Goal: Task Accomplishment & Management: Manage account settings

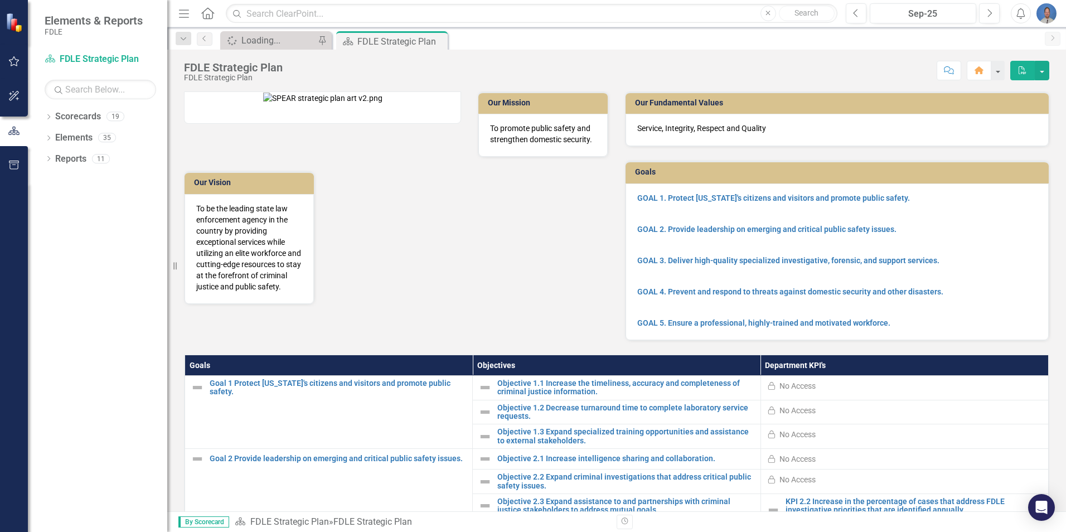
click at [1050, 14] on img "button" at bounding box center [1047, 13] width 20 height 20
click at [1000, 138] on link "Logout Log Out" at bounding box center [1012, 140] width 88 height 21
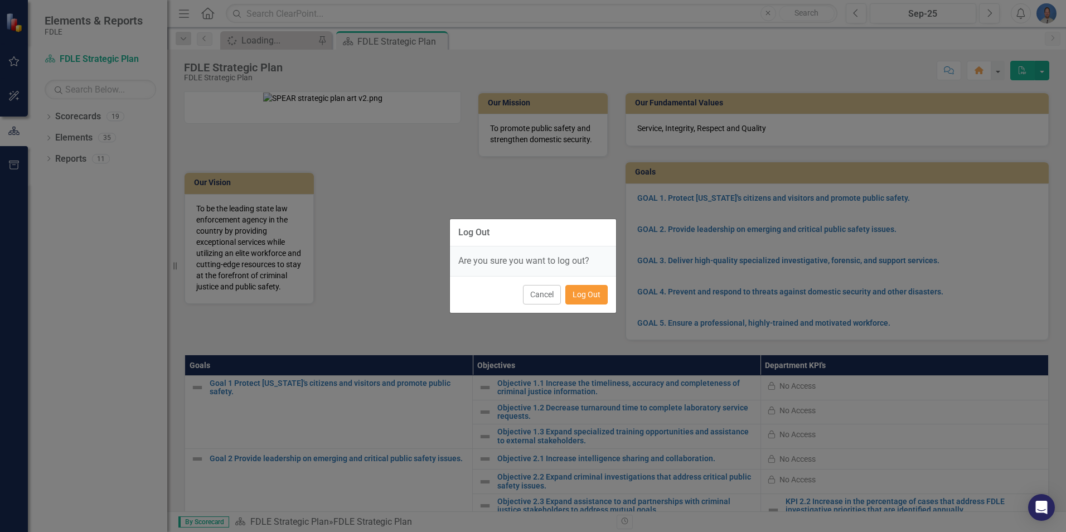
click at [587, 294] on button "Log Out" at bounding box center [586, 295] width 42 height 20
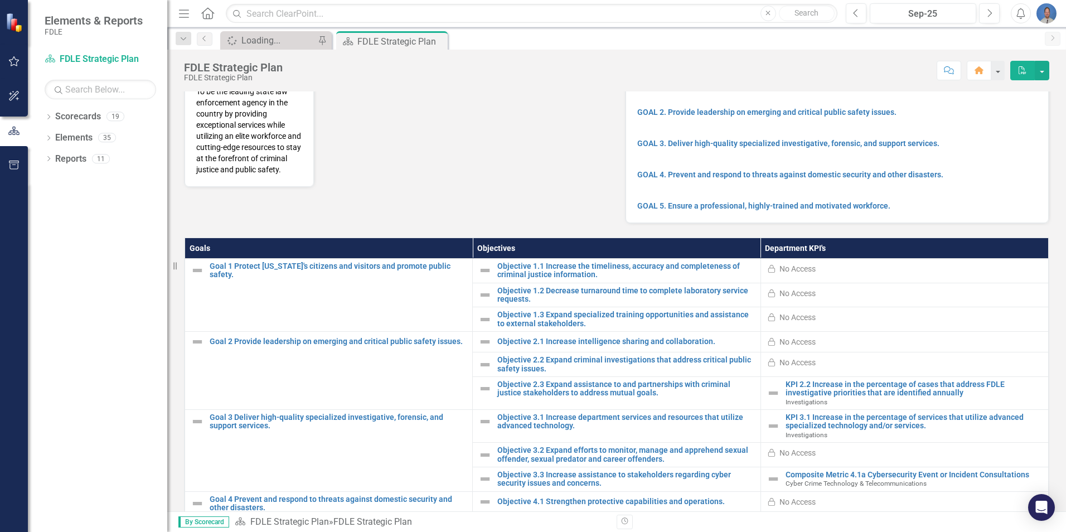
scroll to position [11, 0]
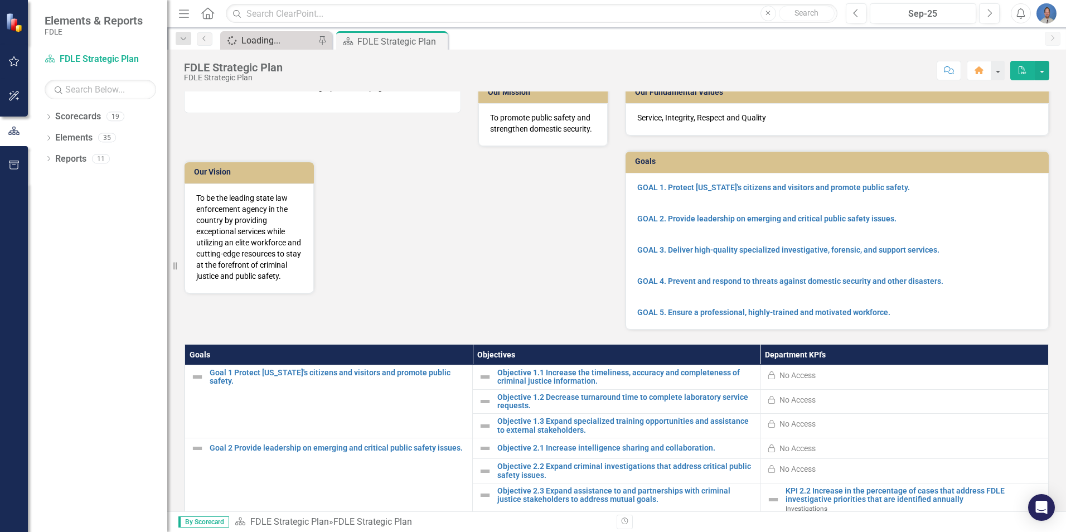
click at [258, 38] on div "Loading..." at bounding box center [278, 40] width 74 height 14
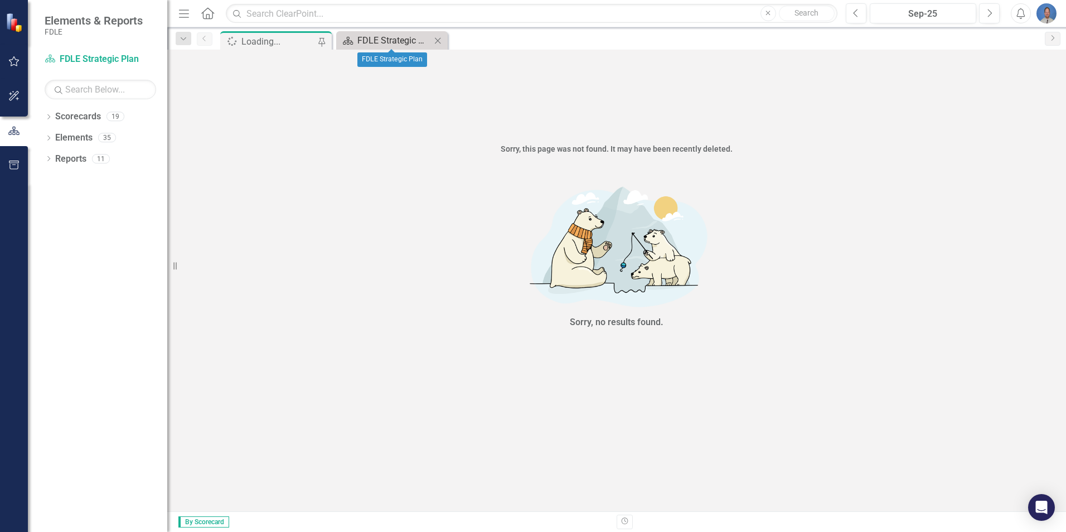
click at [381, 37] on div "FDLE Strategic Plan" at bounding box center [394, 40] width 74 height 14
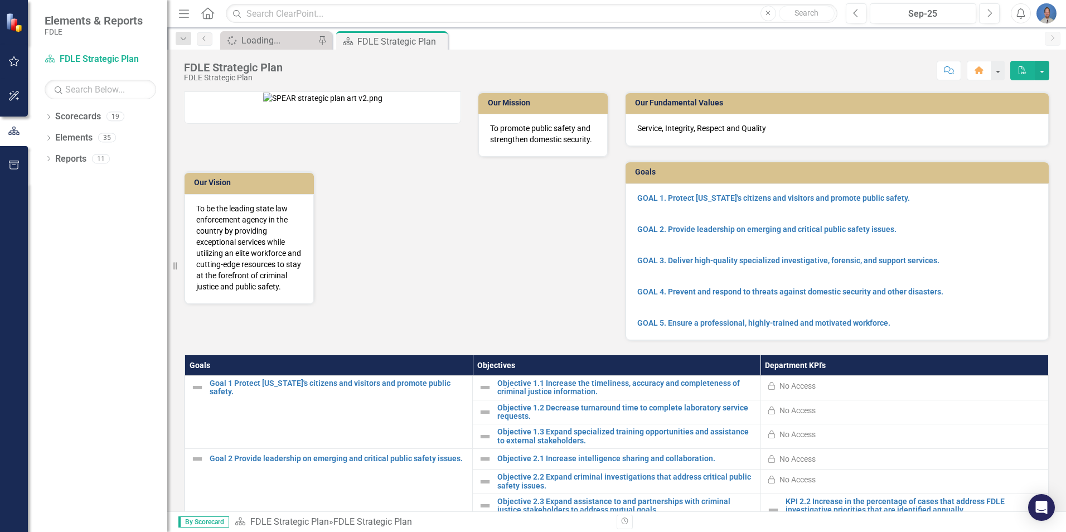
click at [1047, 14] on img "button" at bounding box center [1047, 13] width 20 height 20
click at [1002, 143] on link "Logout Log Out" at bounding box center [1012, 140] width 88 height 21
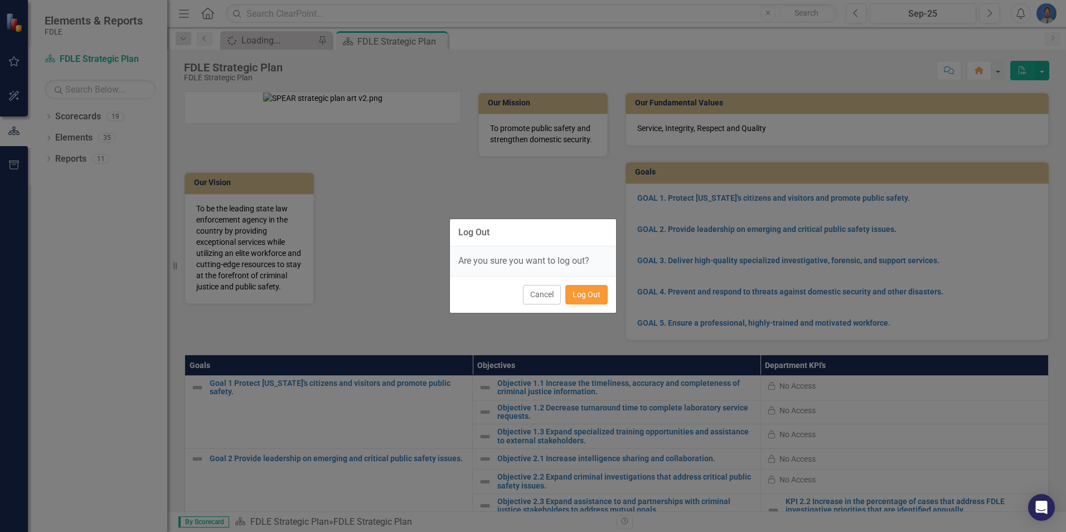
click at [591, 295] on button "Log Out" at bounding box center [586, 295] width 42 height 20
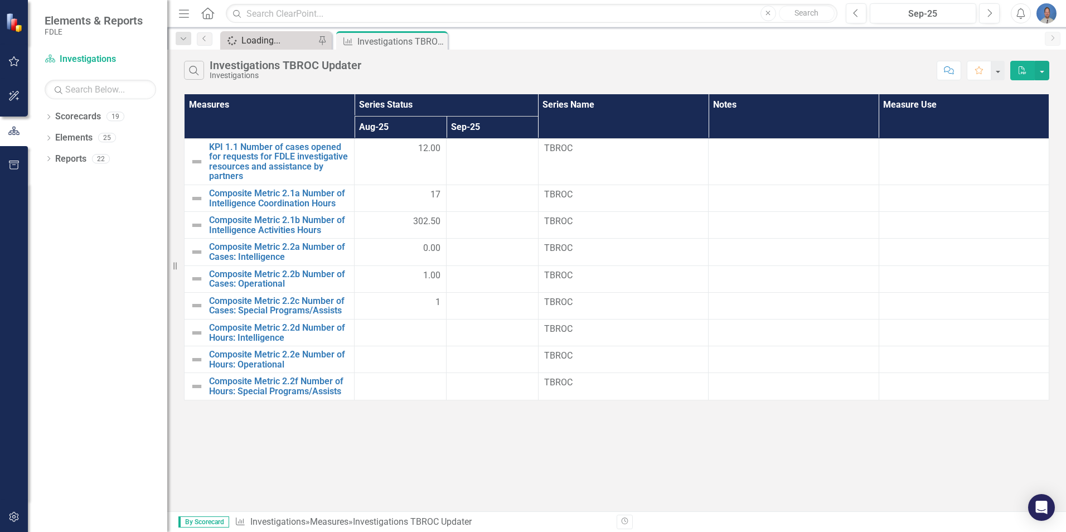
click at [253, 44] on div "Loading..." at bounding box center [278, 40] width 74 height 14
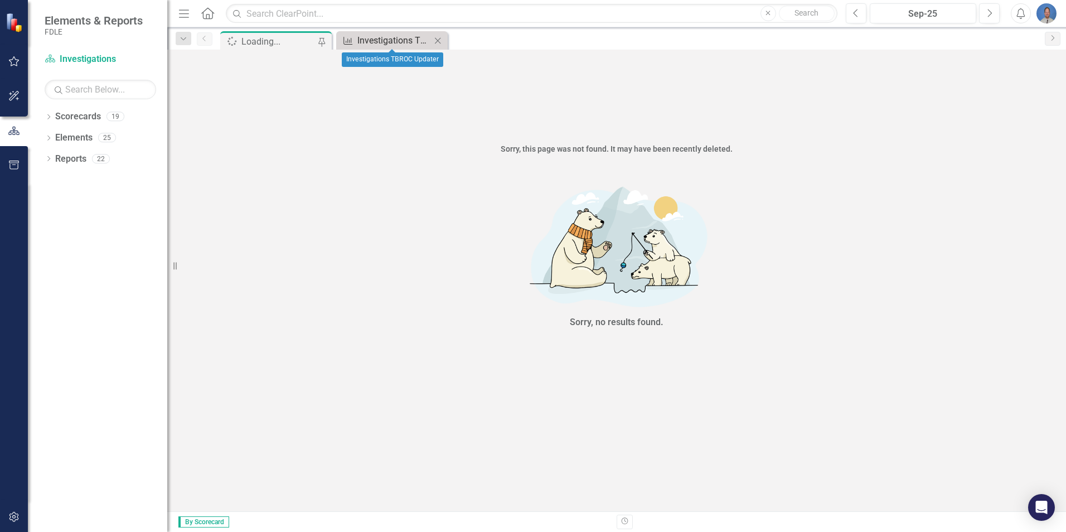
click at [373, 40] on div "Investigations TBROC Updater" at bounding box center [394, 40] width 74 height 14
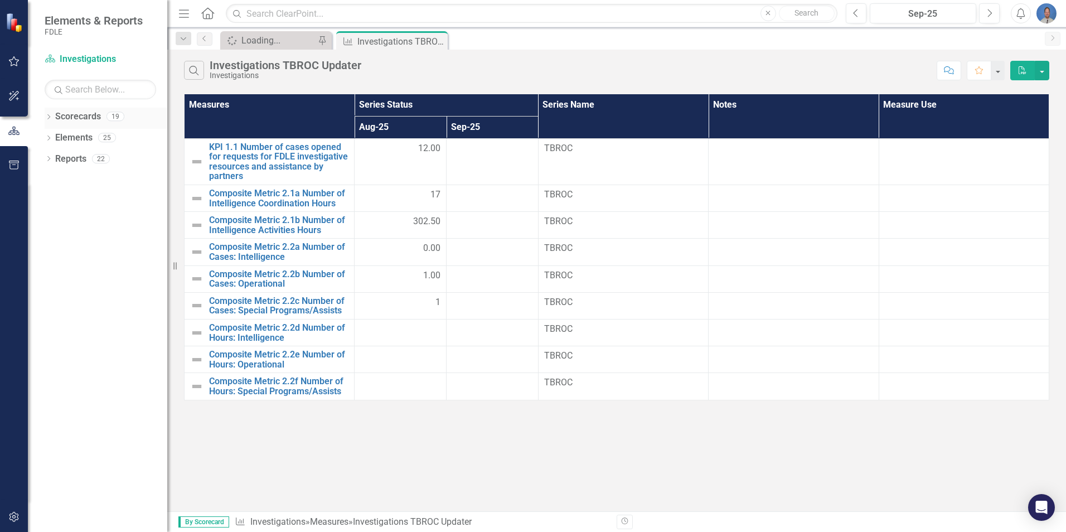
click at [47, 115] on icon "Dropdown" at bounding box center [49, 118] width 8 height 6
click at [80, 137] on link "FDLE" at bounding box center [114, 138] width 106 height 13
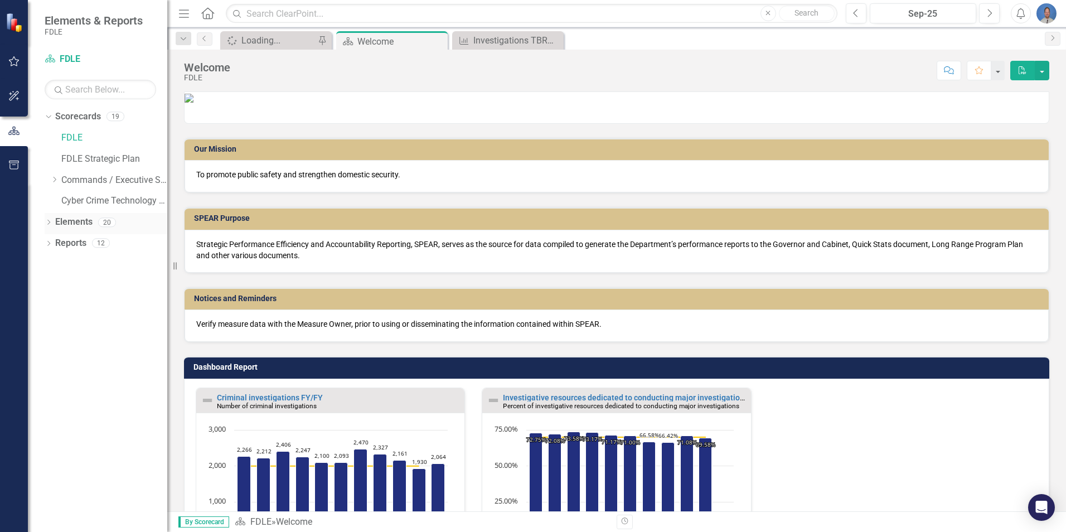
click at [49, 220] on icon "Dropdown" at bounding box center [49, 223] width 8 height 6
click at [57, 243] on icon "Dropdown" at bounding box center [54, 244] width 8 height 6
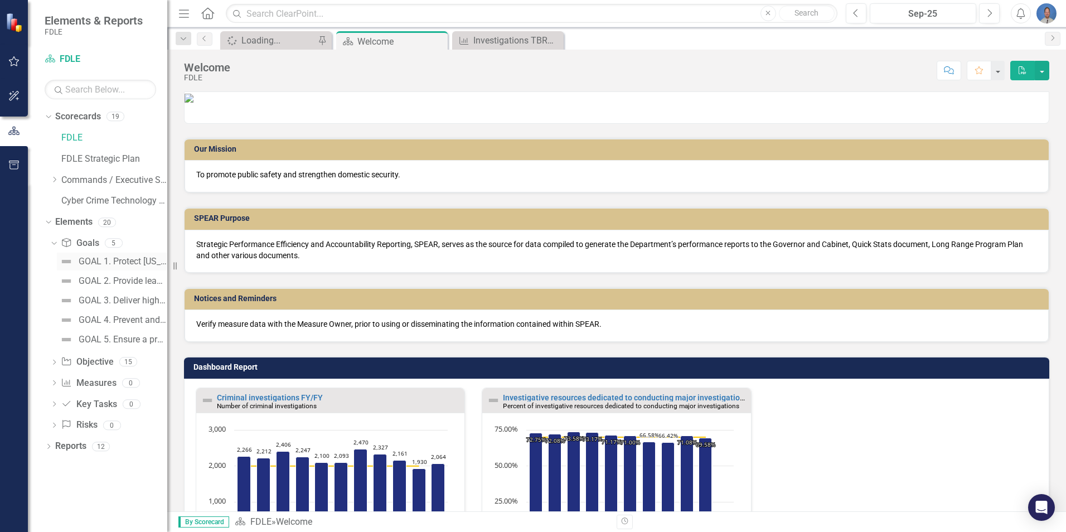
click at [128, 260] on div "GOAL 1. Protect [US_STATE]'s citizens and visitors and promote public safety." at bounding box center [123, 262] width 89 height 10
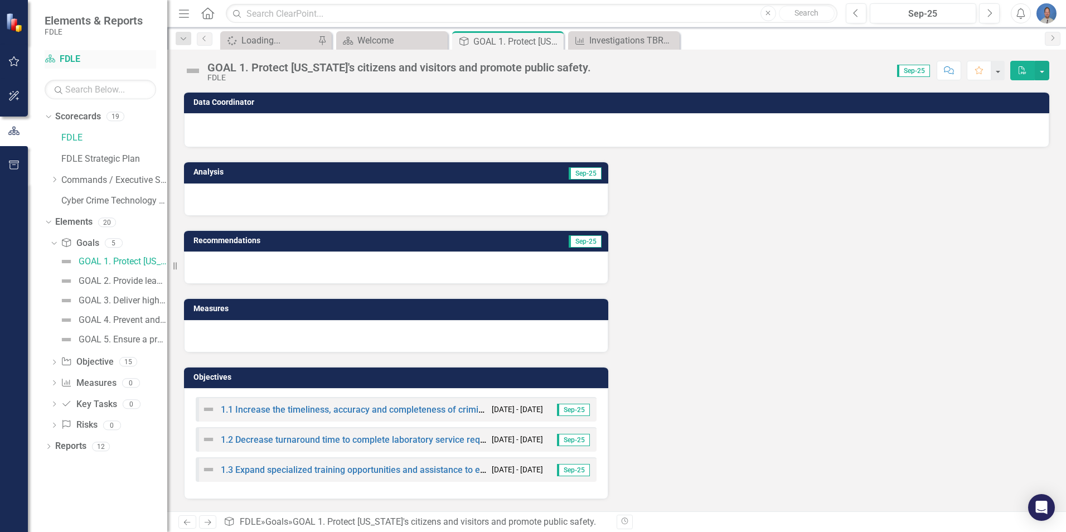
click at [69, 57] on link "Scorecard FDLE" at bounding box center [101, 59] width 112 height 13
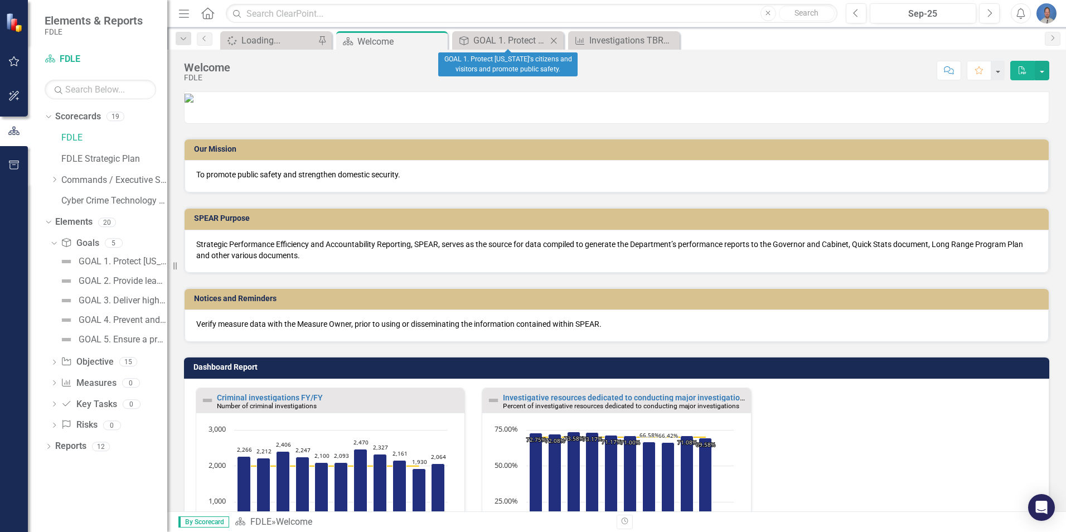
click at [553, 39] on icon "Close" at bounding box center [553, 40] width 11 height 9
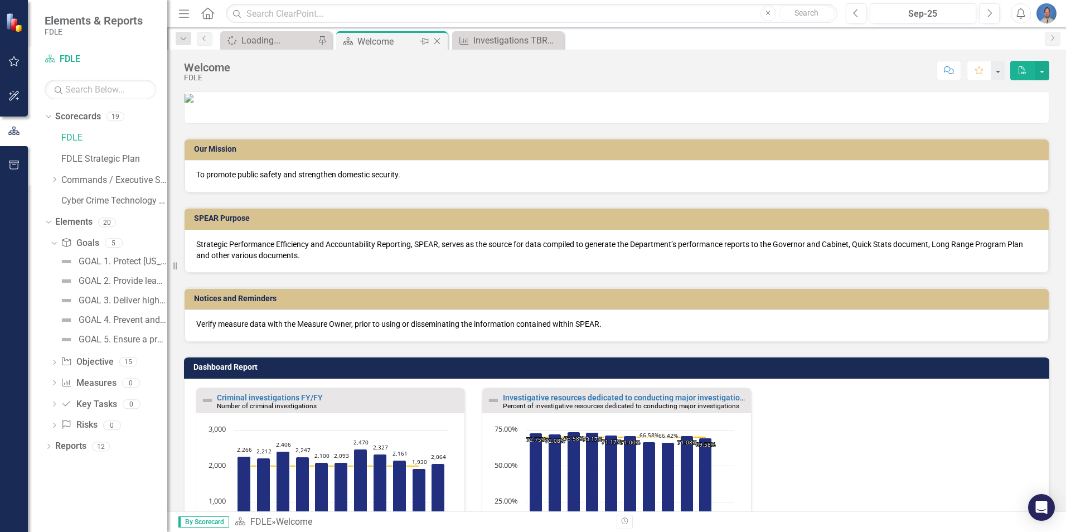
click at [438, 40] on icon at bounding box center [437, 41] width 6 height 6
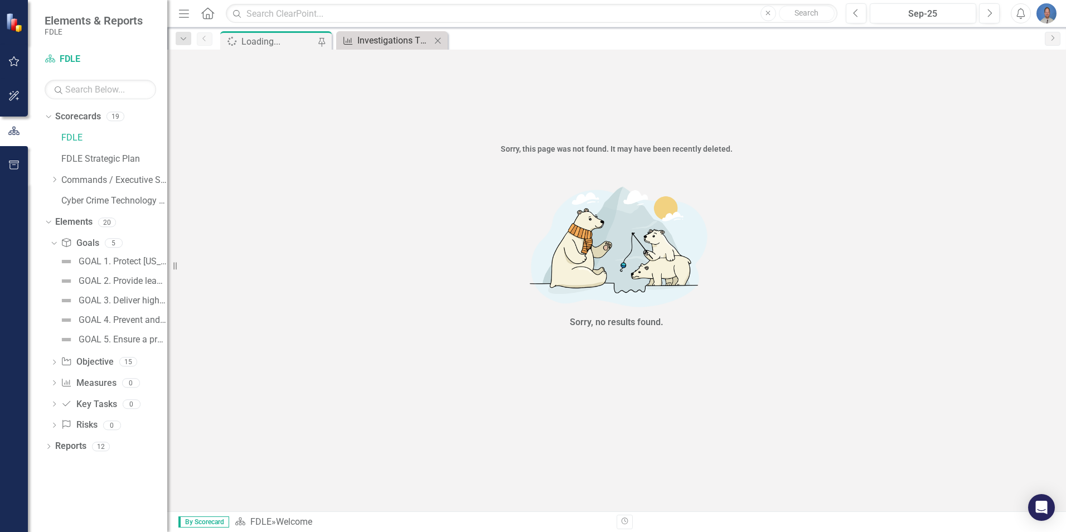
click at [399, 42] on div "Investigations TBROC Updater" at bounding box center [394, 40] width 74 height 14
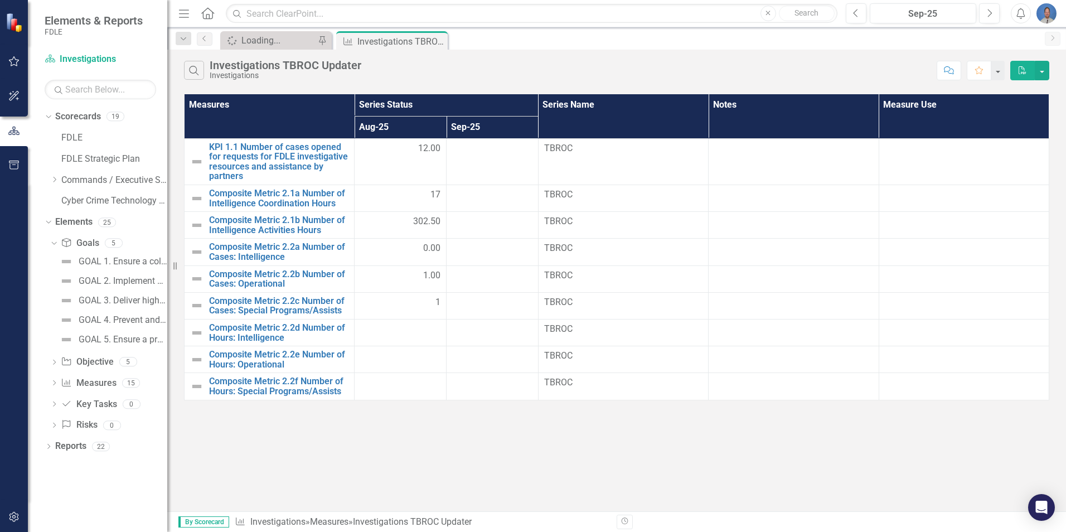
click at [1051, 16] on img "button" at bounding box center [1047, 13] width 20 height 20
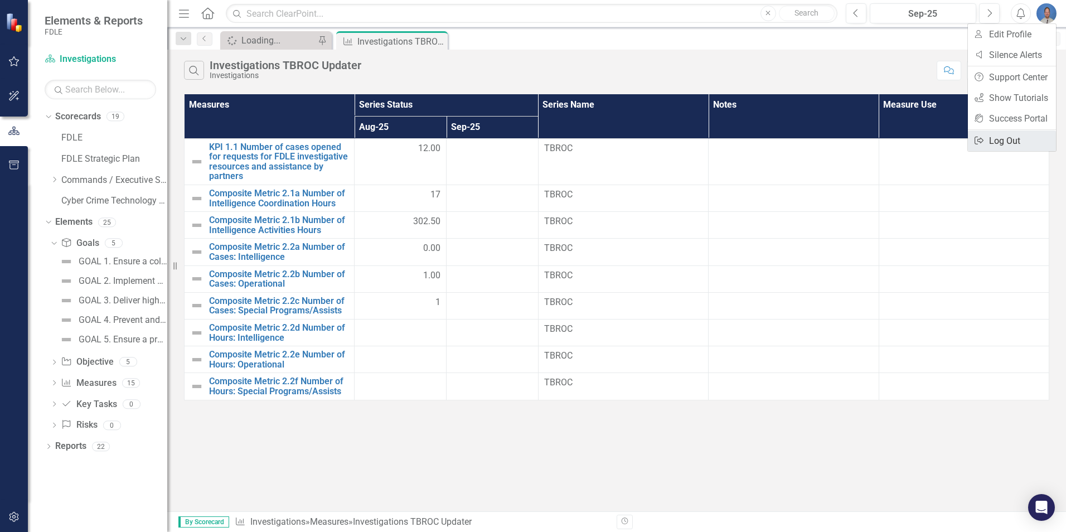
click at [1009, 139] on link "Logout Log Out" at bounding box center [1012, 140] width 88 height 21
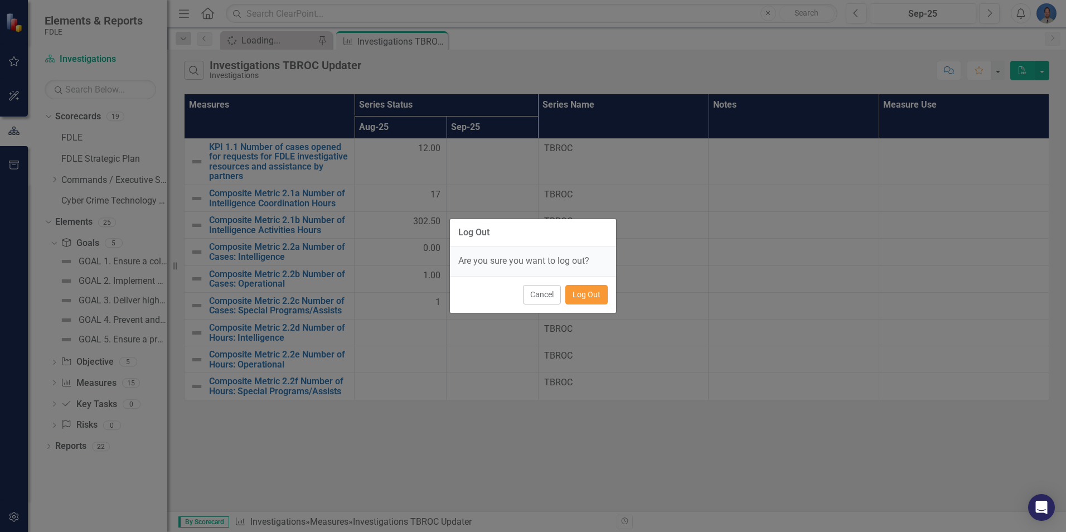
click at [584, 294] on button "Log Out" at bounding box center [586, 295] width 42 height 20
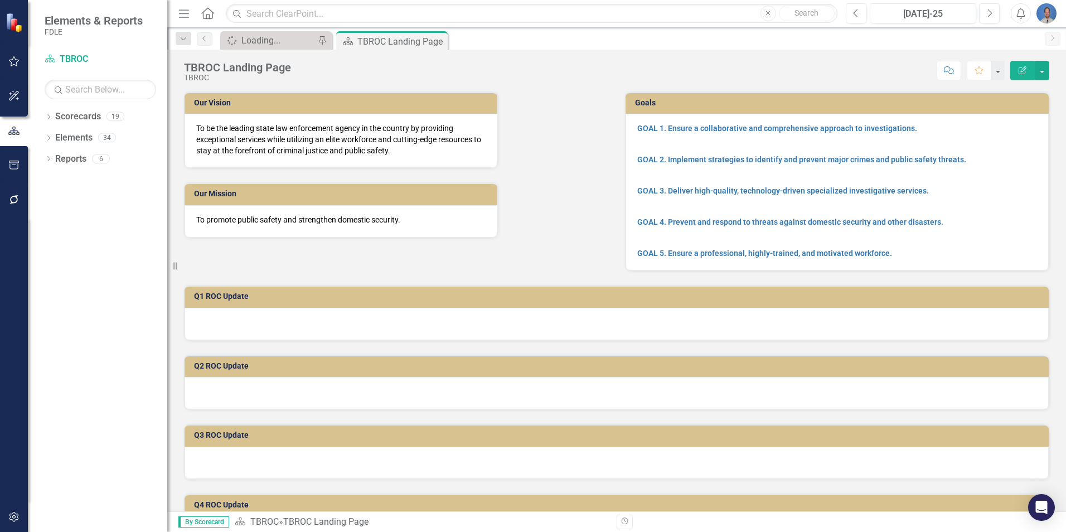
click at [1047, 16] on img "button" at bounding box center [1047, 13] width 20 height 20
click at [998, 142] on link "Logout Log Out" at bounding box center [1012, 140] width 88 height 21
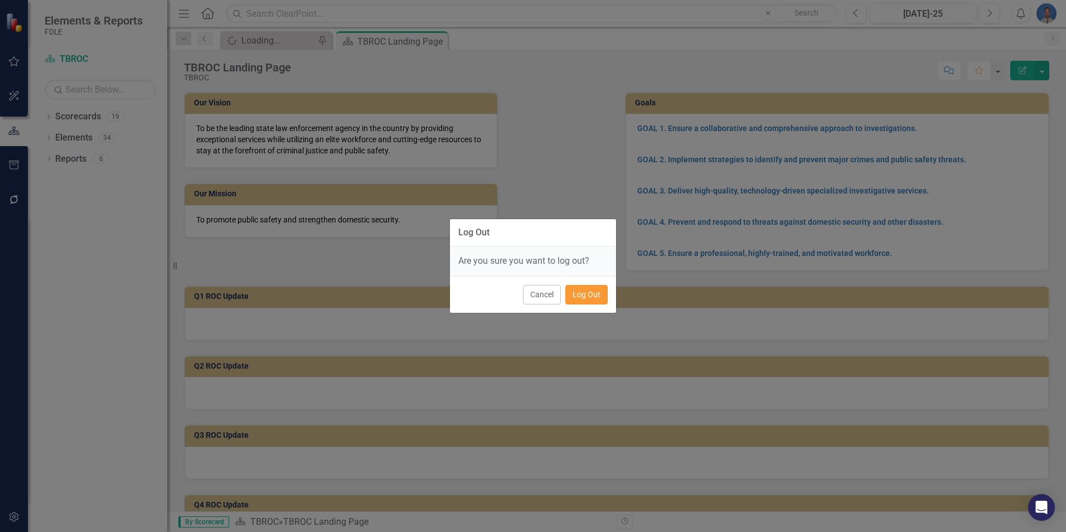
click at [584, 297] on button "Log Out" at bounding box center [586, 295] width 42 height 20
